Goal: Task Accomplishment & Management: Complete application form

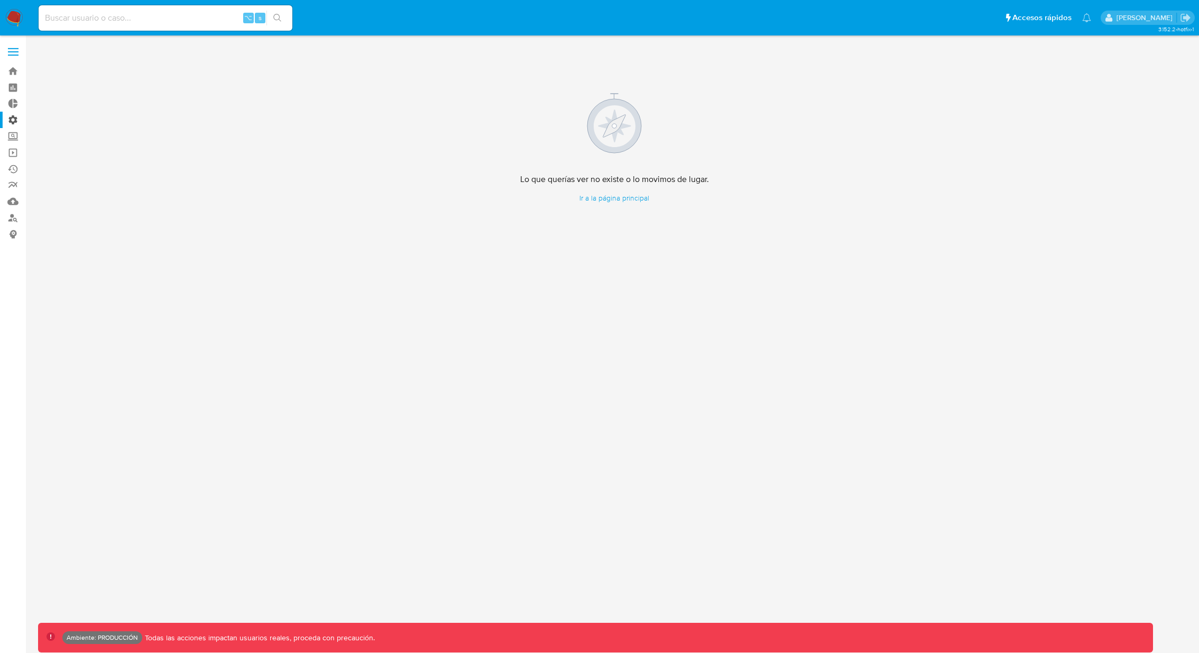
click at [4, 121] on label "Administración" at bounding box center [63, 120] width 126 height 16
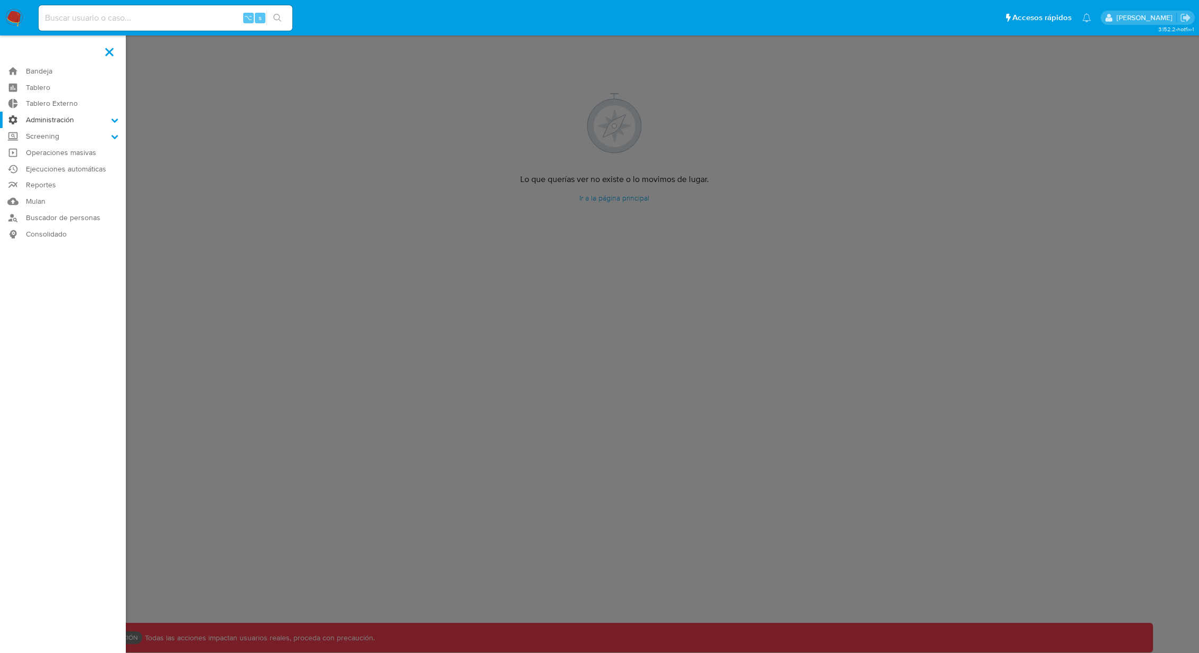
click at [0, 0] on input "Administración" at bounding box center [0, 0] width 0 height 0
click at [73, 186] on link "Configuración de Casos" at bounding box center [63, 187] width 126 height 13
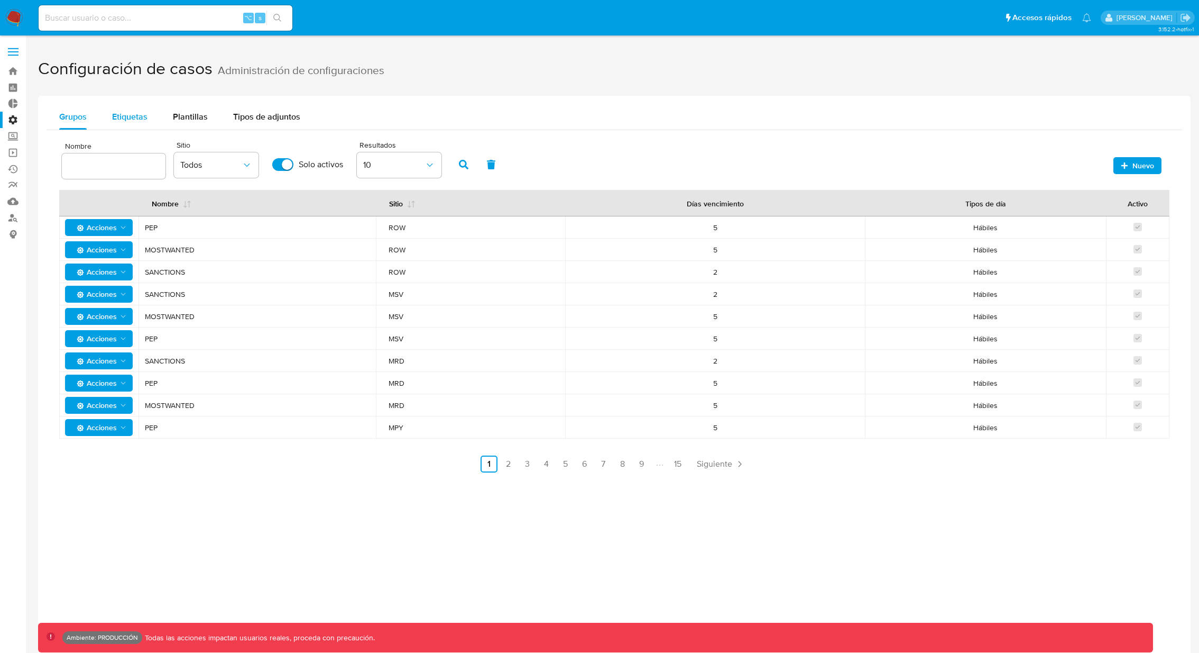
click at [144, 119] on span "Etiquetas" at bounding box center [129, 117] width 35 height 12
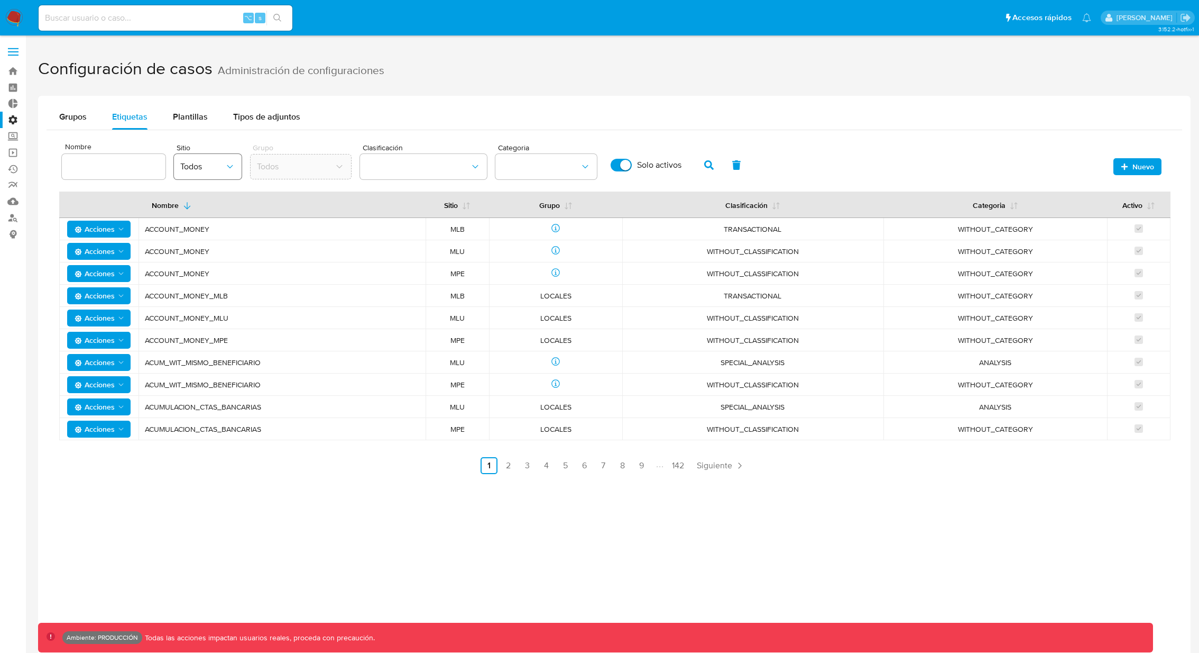
click at [227, 167] on icon "site" at bounding box center [230, 166] width 6 height 3
click at [192, 245] on span "CBT" at bounding box center [188, 241] width 16 height 11
click at [704, 168] on icon "button" at bounding box center [709, 165] width 10 height 10
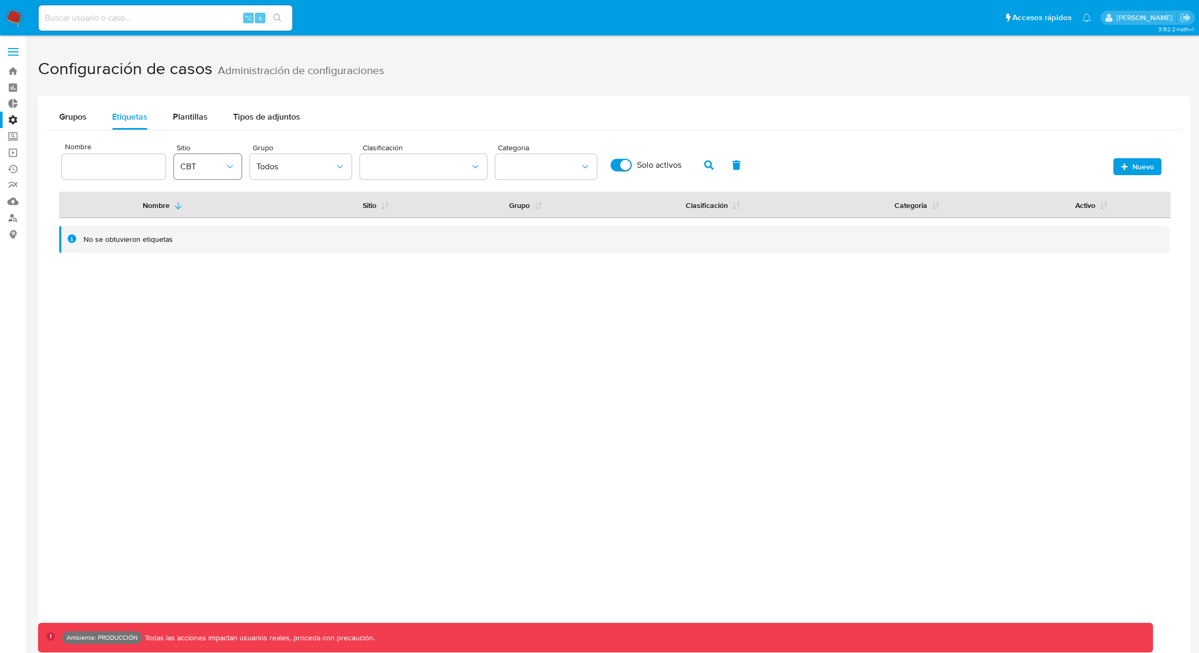
click at [218, 168] on span "CBT" at bounding box center [202, 166] width 44 height 11
click at [208, 199] on div "Todos" at bounding box center [204, 194] width 49 height 25
click at [407, 160] on button "classification" at bounding box center [423, 166] width 127 height 25
click at [78, 124] on div "Grupos" at bounding box center [73, 116] width 28 height 25
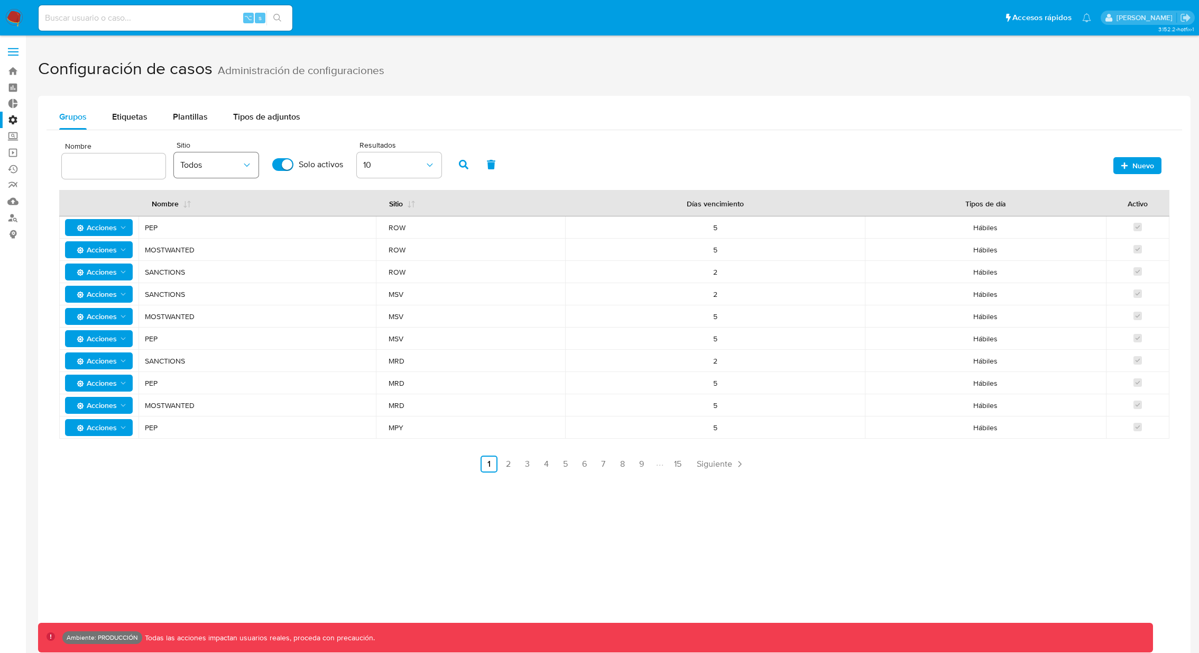
scroll to position [3, 0]
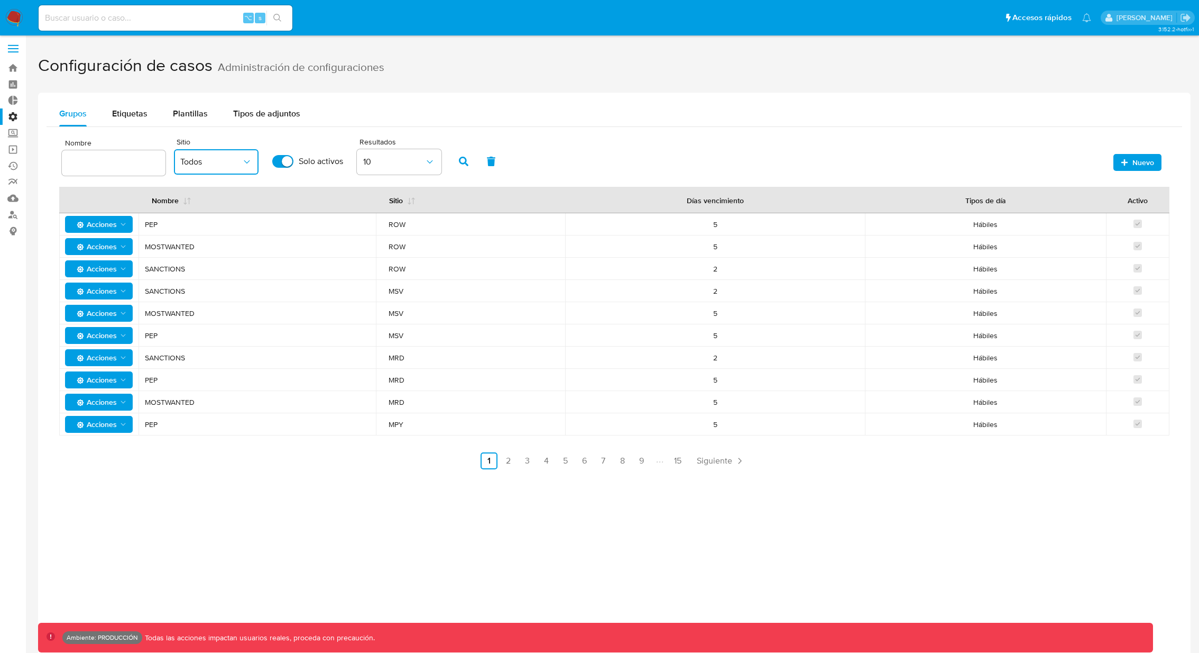
click at [197, 166] on span "Todos" at bounding box center [210, 162] width 61 height 11
click at [218, 238] on div "CBT" at bounding box center [210, 237] width 61 height 25
click at [459, 159] on icon "button" at bounding box center [464, 162] width 10 height 10
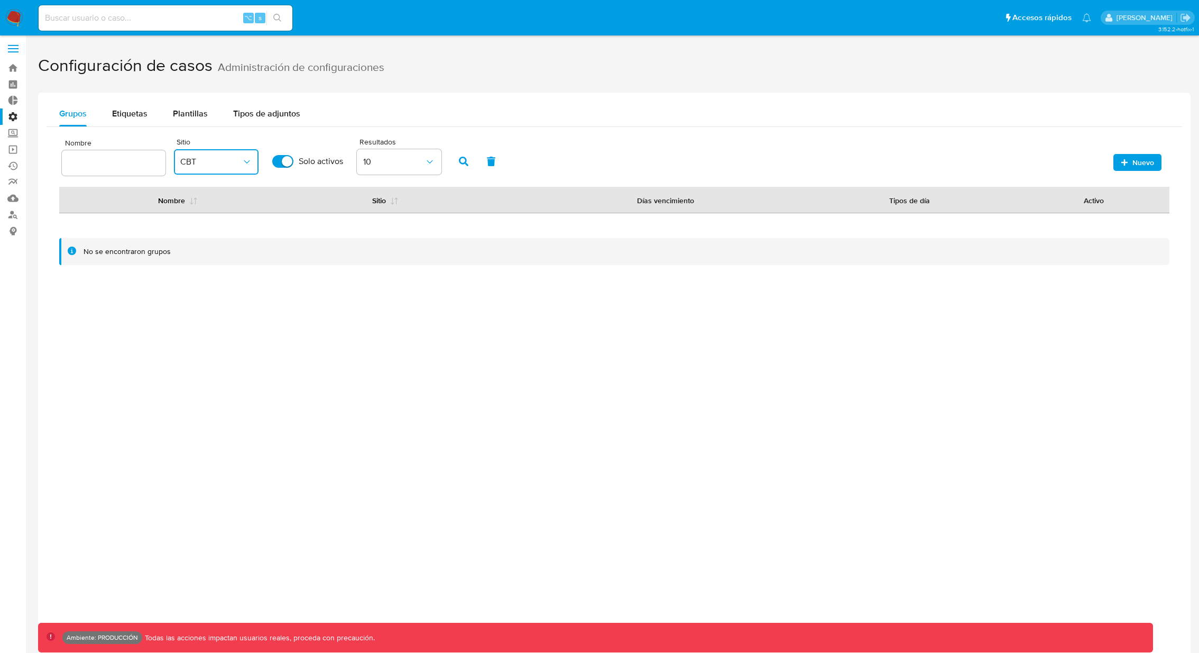
click at [204, 160] on span "CBT" at bounding box center [210, 162] width 61 height 11
click at [298, 150] on label "Solo activos" at bounding box center [307, 161] width 81 height 23
click at [294, 155] on input "Solo activos" at bounding box center [282, 161] width 21 height 13
click at [459, 160] on icon "button" at bounding box center [464, 162] width 10 height 10
click at [306, 161] on span "Solo activos" at bounding box center [321, 161] width 44 height 11
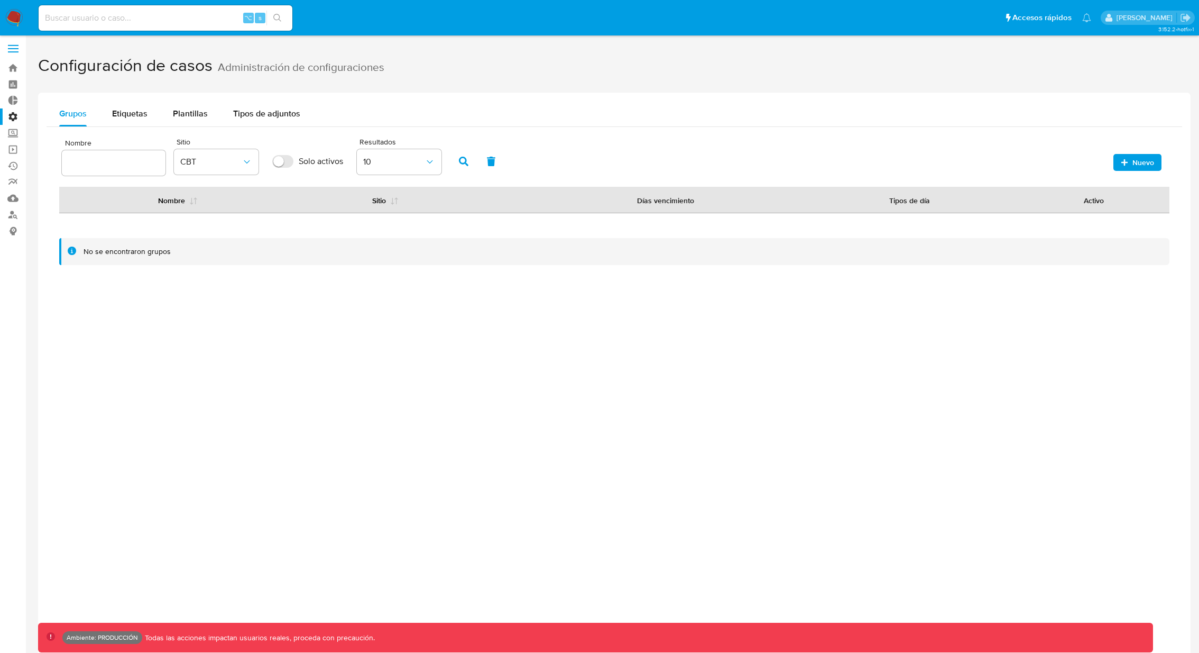
click at [294, 161] on input "Solo activos" at bounding box center [282, 161] width 21 height 13
checkbox input "true"
click at [219, 161] on span "CBT" at bounding box center [210, 162] width 61 height 11
click at [218, 193] on div "Todos" at bounding box center [210, 190] width 61 height 25
click at [453, 161] on button "button" at bounding box center [464, 161] width 28 height 25
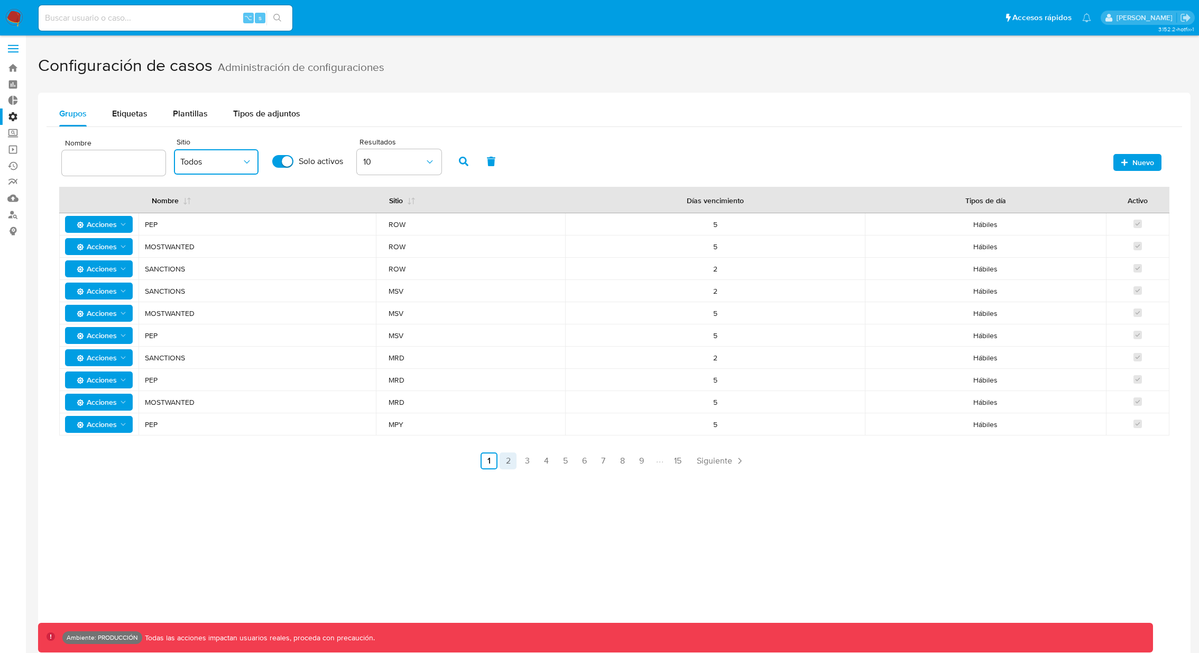
click at [503, 457] on link "2" at bounding box center [508, 460] width 17 height 17
click at [549, 461] on link "3" at bounding box center [555, 460] width 17 height 17
click at [578, 459] on link "4" at bounding box center [574, 460] width 17 height 17
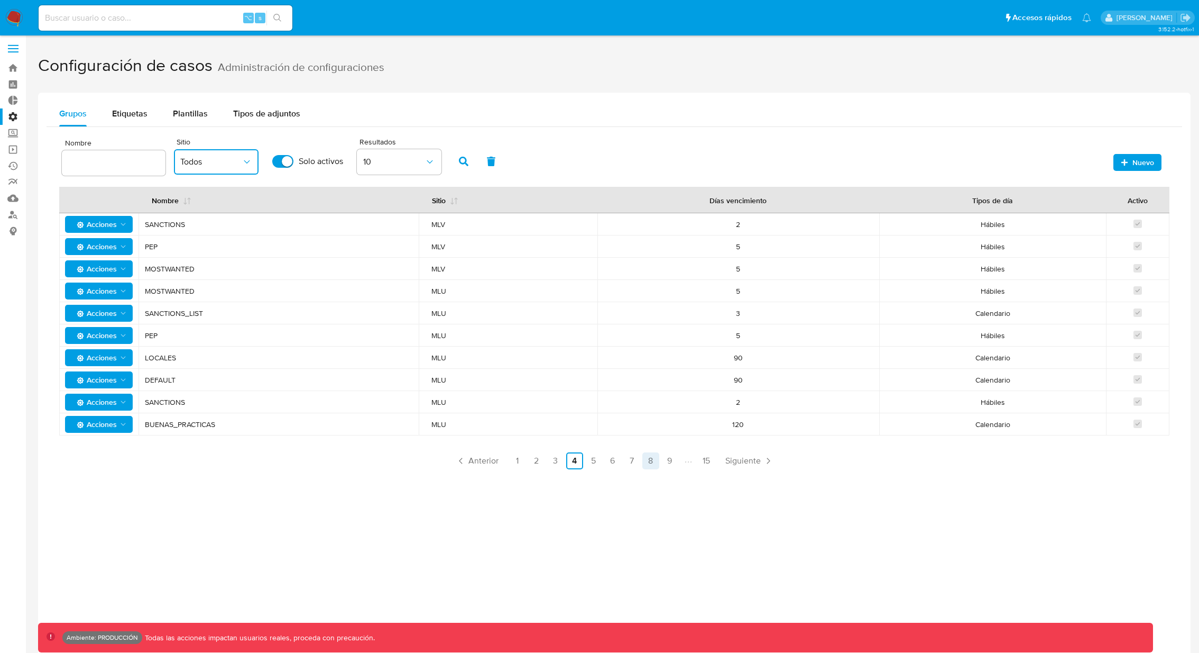
click at [645, 462] on link "8" at bounding box center [651, 460] width 17 height 17
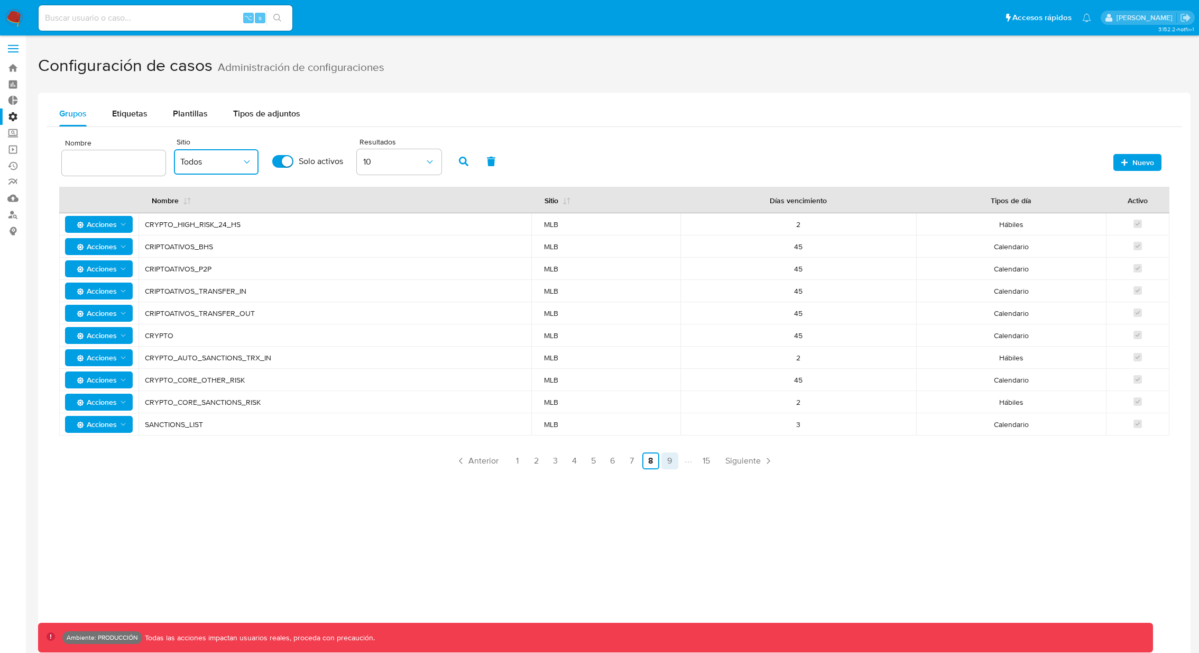
click at [675, 463] on link "9" at bounding box center [670, 460] width 17 height 17
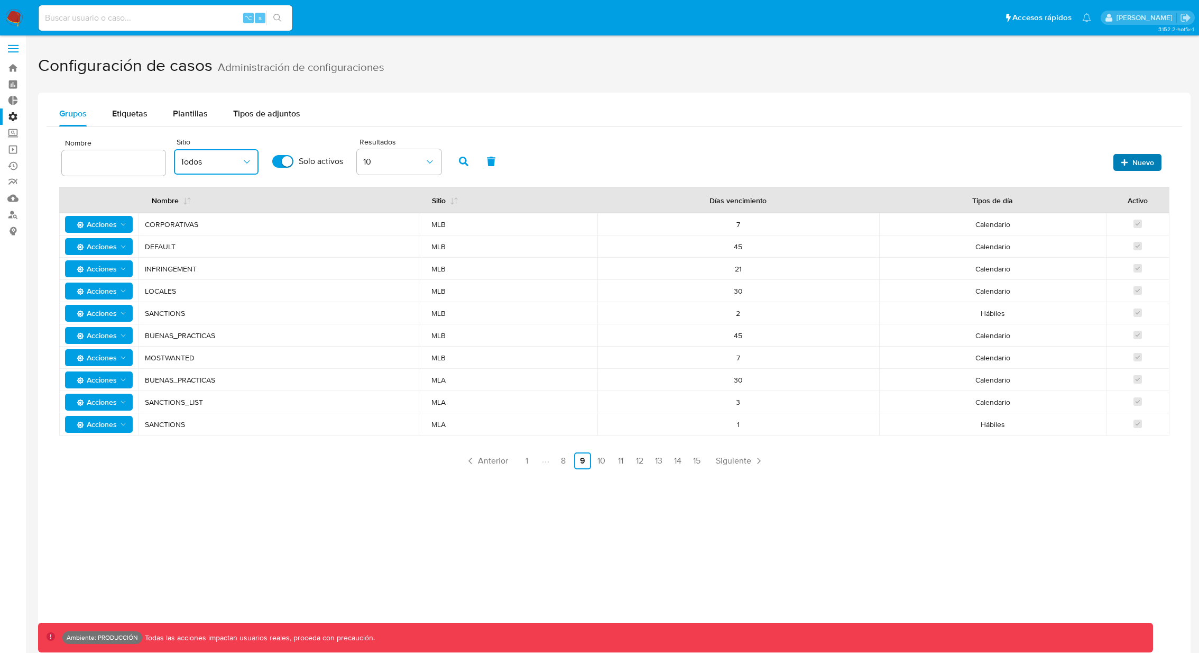
click at [1156, 157] on button "Nuevo" at bounding box center [1138, 162] width 48 height 17
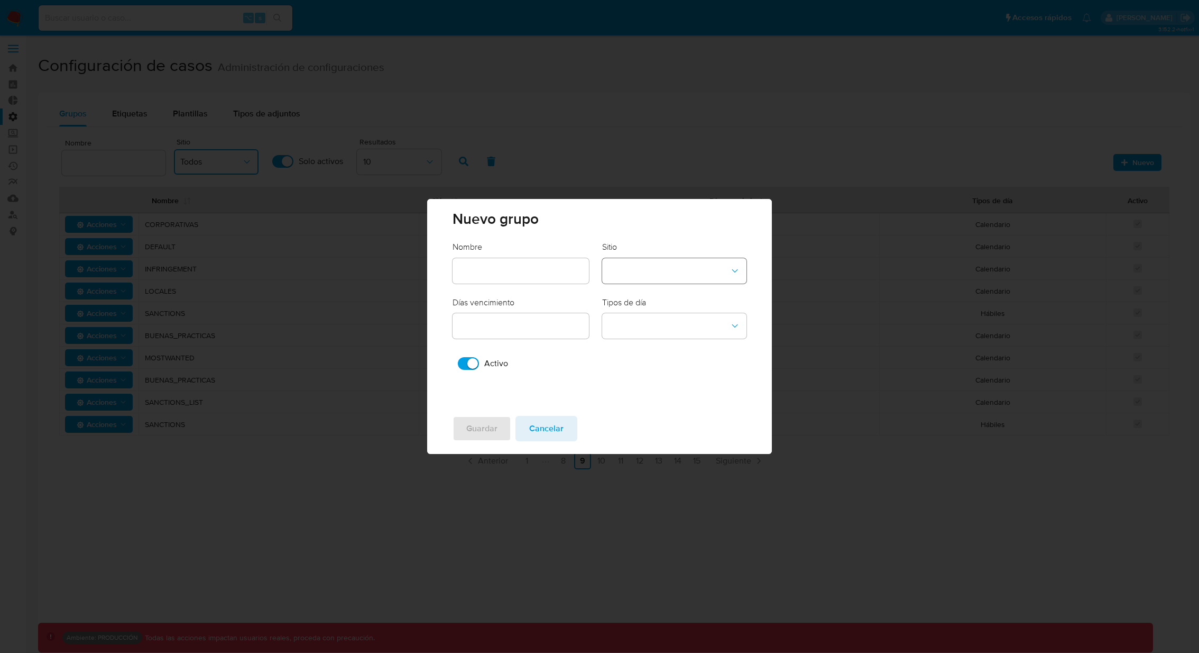
click at [635, 265] on button "site-dropdown" at bounding box center [674, 270] width 144 height 25
click at [651, 292] on div "CBT" at bounding box center [671, 282] width 125 height 25
click at [670, 331] on button "business-days-dropdown" at bounding box center [674, 325] width 144 height 25
click at [492, 298] on label "Días vencimiento" at bounding box center [484, 302] width 62 height 12
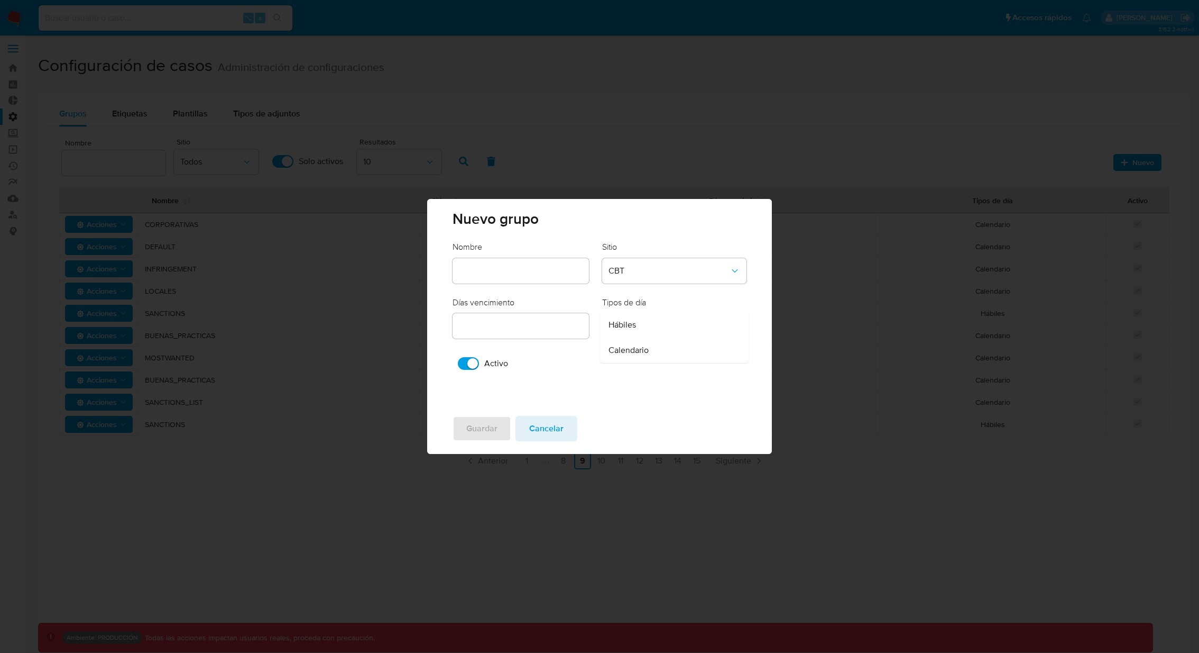
click at [492, 319] on input "number" at bounding box center [521, 326] width 136 height 14
click at [485, 264] on input "text" at bounding box center [521, 271] width 136 height 14
click at [557, 436] on span "Cancelar" at bounding box center [546, 428] width 34 height 23
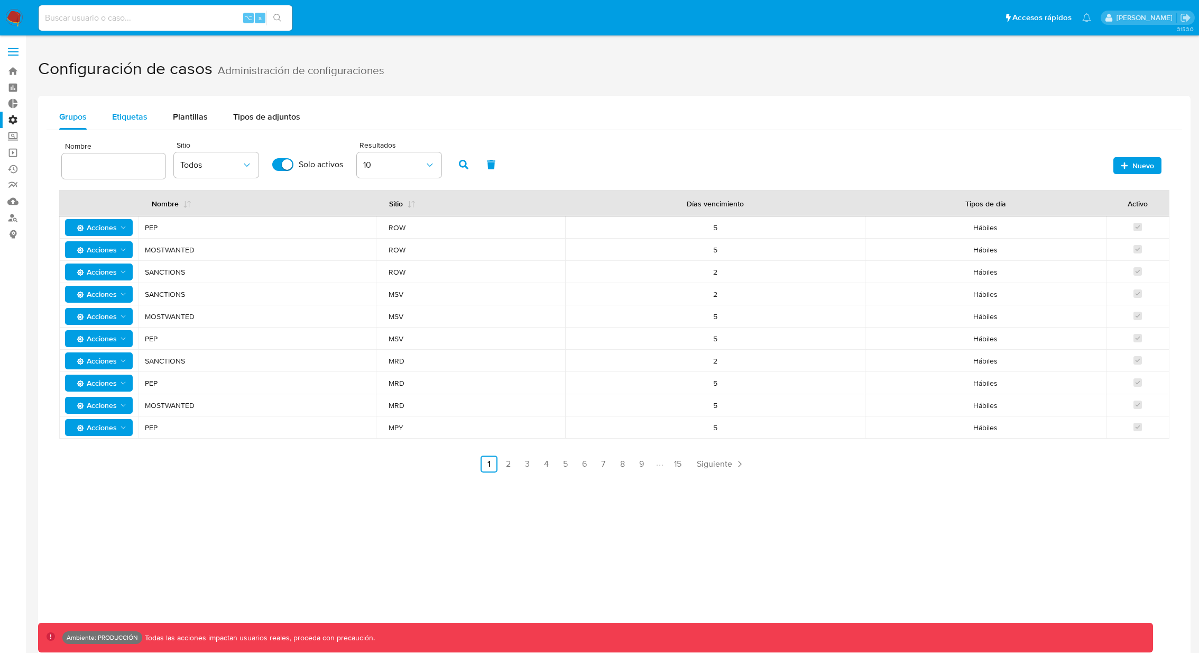
click at [149, 120] on button "Etiquetas" at bounding box center [129, 116] width 61 height 25
